Goal: Task Accomplishment & Management: Complete application form

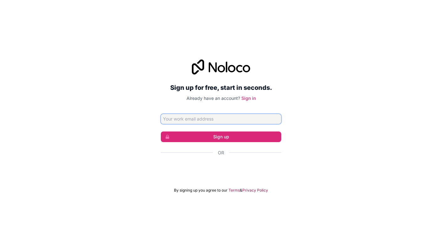
click at [192, 121] on input "Email address" at bounding box center [221, 119] width 120 height 10
type input "3"
click at [193, 118] on input "Email address" at bounding box center [221, 119] width 120 height 10
type input "[EMAIL_ADDRESS][DOMAIN_NAME]"
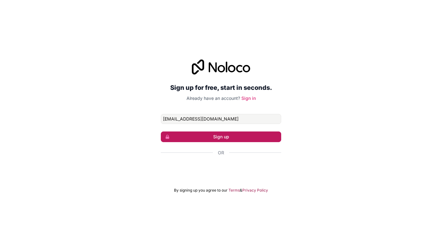
click at [210, 134] on button "Sign up" at bounding box center [221, 137] width 120 height 11
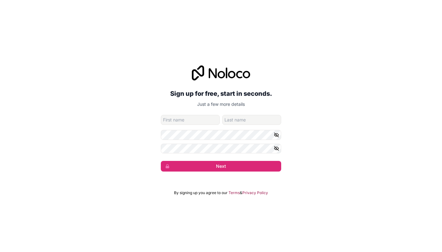
click at [193, 120] on input "given-name" at bounding box center [190, 120] width 59 height 10
type input "[PERSON_NAME]"
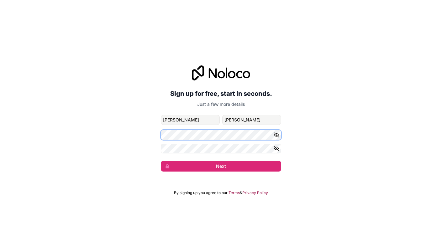
click at [161, 161] on button "Next" at bounding box center [221, 166] width 120 height 11
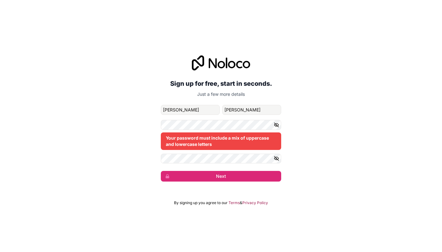
click at [277, 127] on icon "button" at bounding box center [277, 125] width 6 height 6
click at [277, 156] on icon "button" at bounding box center [277, 159] width 6 height 6
click at [276, 124] on icon "button" at bounding box center [277, 125] width 6 height 6
click at [245, 174] on button "Next" at bounding box center [221, 176] width 120 height 11
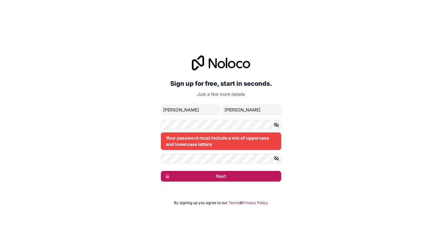
click at [245, 174] on button "Next" at bounding box center [221, 176] width 120 height 11
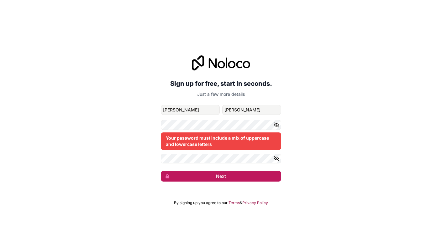
click at [245, 174] on button "Next" at bounding box center [221, 176] width 120 height 11
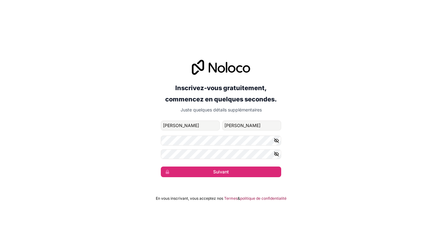
click at [221, 106] on div "Inscrivez-vous gratuitement, commencez en quelques secondes. Juste quelques dét…" at bounding box center [221, 86] width 120 height 53
click at [277, 138] on icon "button" at bounding box center [277, 141] width 6 height 6
click at [278, 156] on icon "button" at bounding box center [277, 154] width 6 height 6
click at [270, 172] on button "Suivant" at bounding box center [221, 172] width 120 height 11
